Goal: Check status

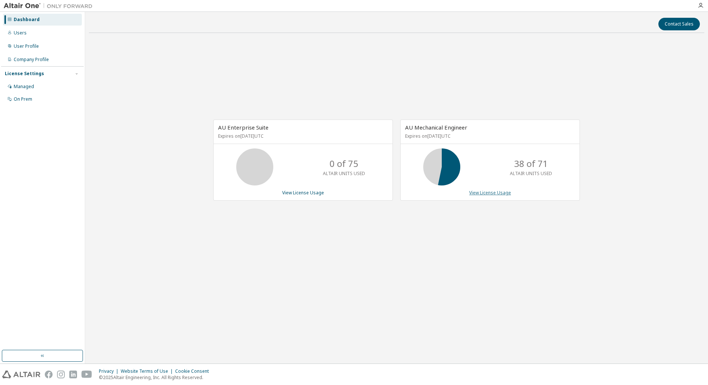
click at [482, 195] on link "View License Usage" at bounding box center [490, 193] width 42 height 6
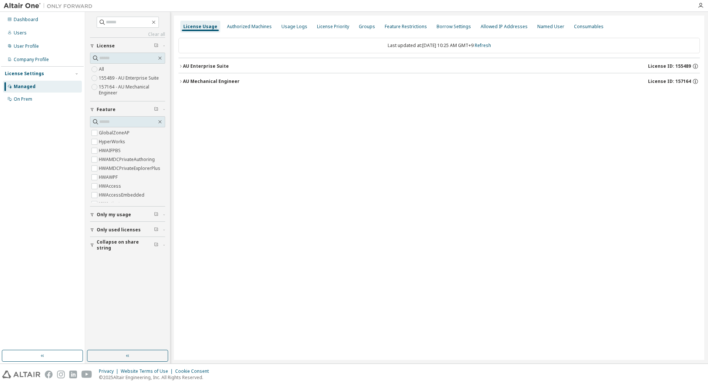
click at [179, 81] on icon "button" at bounding box center [181, 81] width 4 height 4
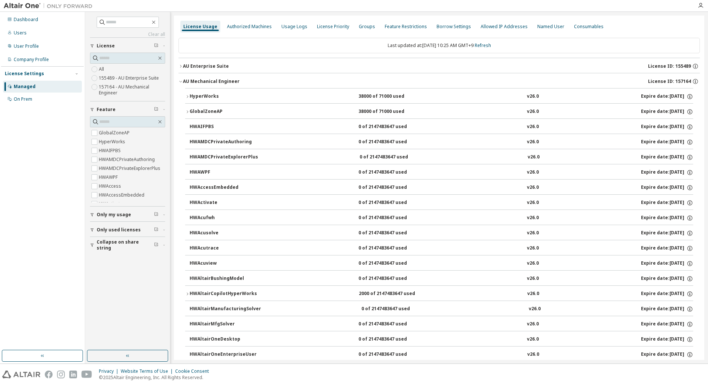
click at [187, 97] on icon "button" at bounding box center [187, 96] width 4 height 4
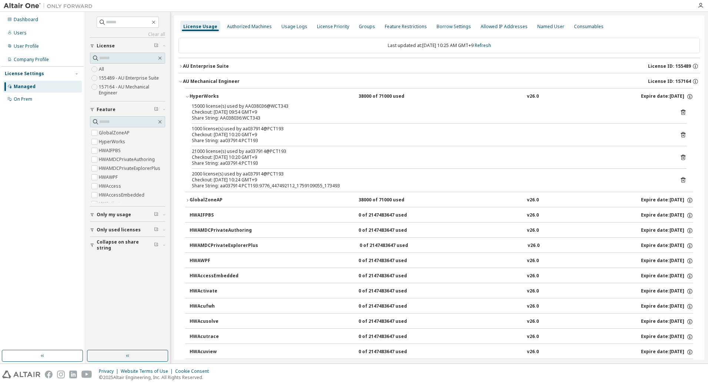
click at [187, 97] on icon "button" at bounding box center [187, 96] width 3 height 1
